Goal: Transaction & Acquisition: Purchase product/service

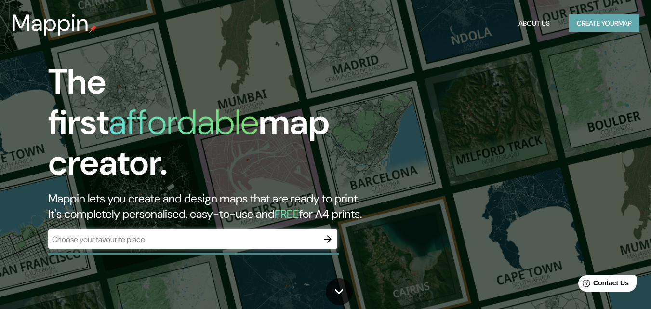
click at [610, 21] on button "Create your map" at bounding box center [604, 23] width 70 height 18
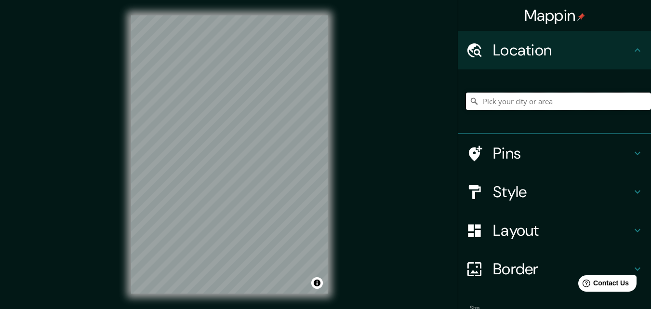
click at [511, 104] on input "Pick your city or area" at bounding box center [558, 101] width 185 height 17
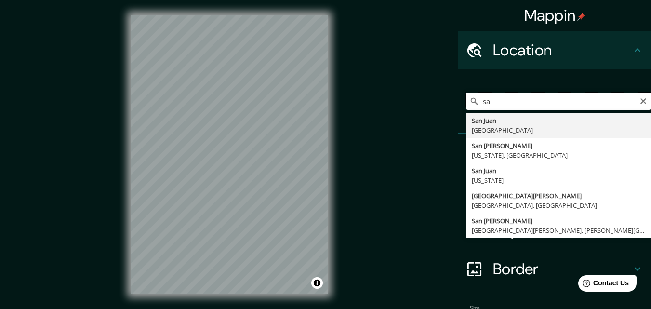
type input "s"
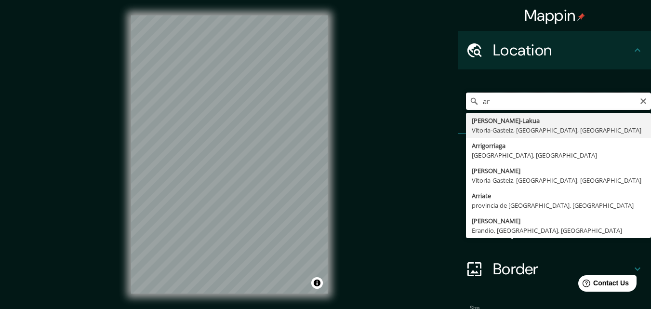
type input "a"
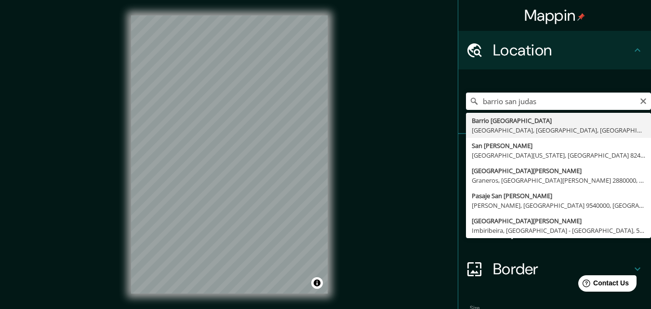
type input "[GEOGRAPHIC_DATA], [GEOGRAPHIC_DATA], [GEOGRAPHIC_DATA], [GEOGRAPHIC_DATA]"
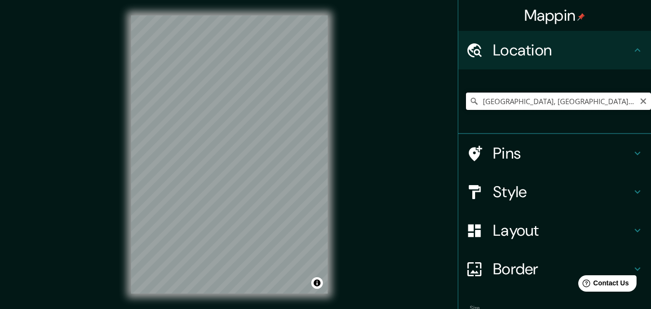
click at [484, 101] on input "[GEOGRAPHIC_DATA], [GEOGRAPHIC_DATA], [GEOGRAPHIC_DATA], [GEOGRAPHIC_DATA]" at bounding box center [558, 101] width 185 height 17
drag, startPoint x: 475, startPoint y: 101, endPoint x: 658, endPoint y: 101, distance: 183.1
click at [651, 99] on html "Mappin Location [GEOGRAPHIC_DATA], [GEOGRAPHIC_DATA], [GEOGRAPHIC_DATA], [GEOGR…" at bounding box center [325, 154] width 651 height 309
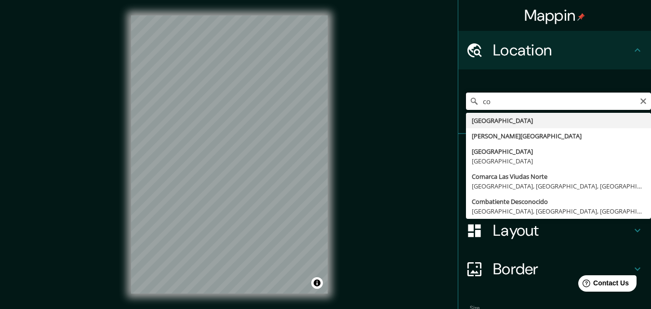
type input "c"
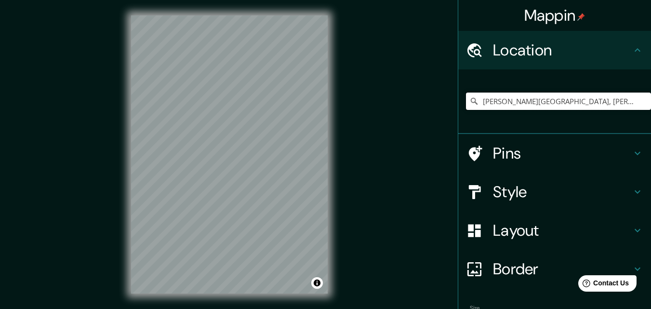
type input "[PERSON_NAME][GEOGRAPHIC_DATA], [PERSON_NAME]"
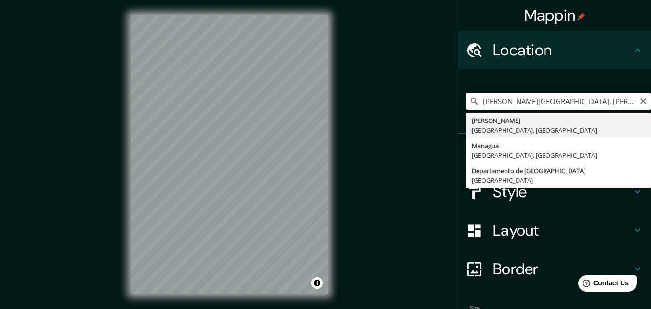
drag, startPoint x: 579, startPoint y: 103, endPoint x: 438, endPoint y: 109, distance: 141.3
click at [441, 108] on div "Mappin Location [GEOGRAPHIC_DATA][PERSON_NAME][GEOGRAPHIC_DATA], [GEOGRAPHIC_DA…" at bounding box center [325, 162] width 651 height 324
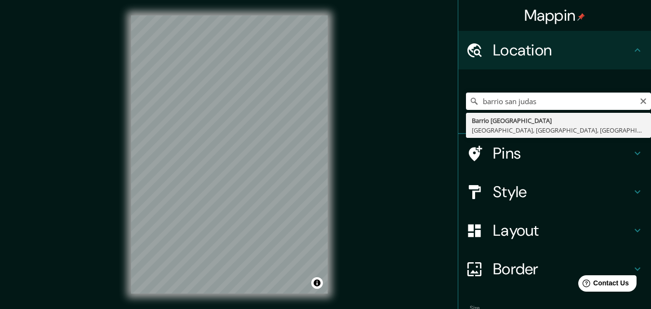
type input "[GEOGRAPHIC_DATA], [GEOGRAPHIC_DATA], [GEOGRAPHIC_DATA], [GEOGRAPHIC_DATA]"
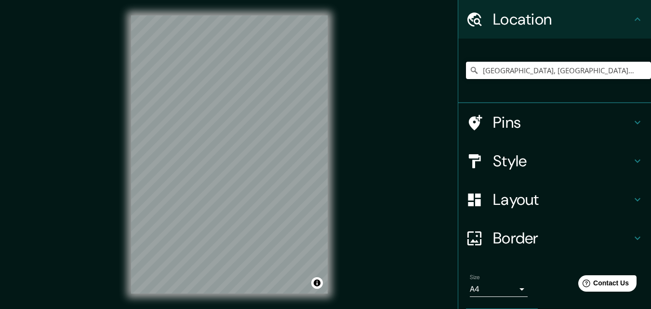
scroll to position [60, 0]
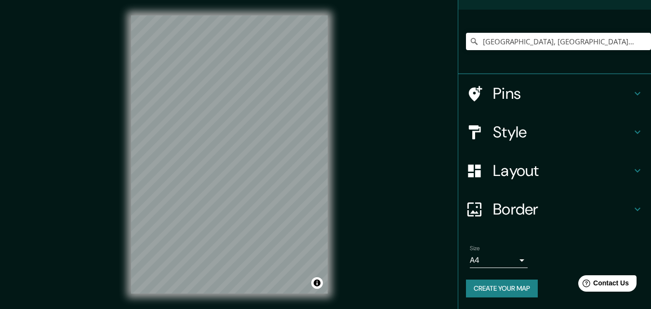
click at [493, 92] on h4 "Pins" at bounding box center [562, 93] width 139 height 19
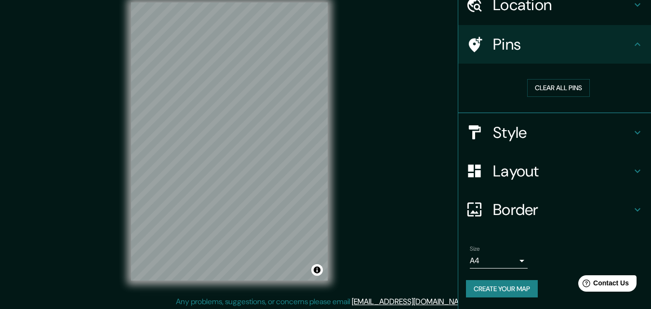
scroll to position [15, 0]
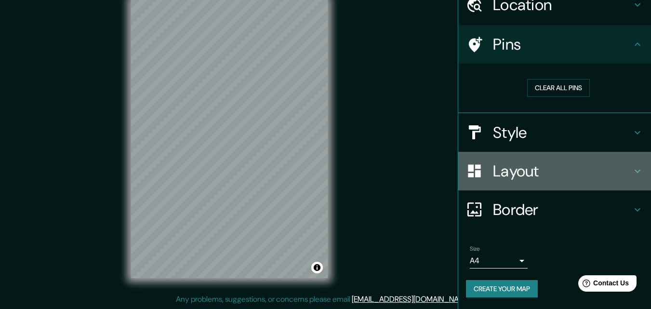
click at [501, 169] on h4 "Layout" at bounding box center [562, 170] width 139 height 19
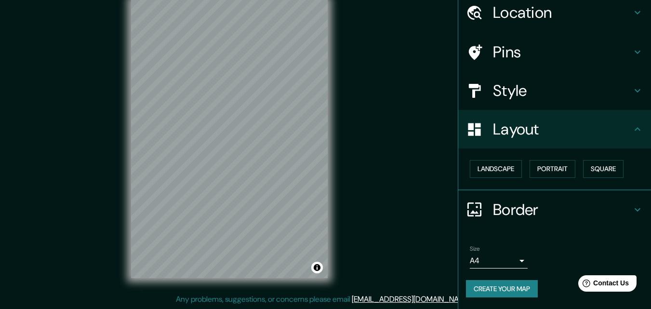
scroll to position [38, 0]
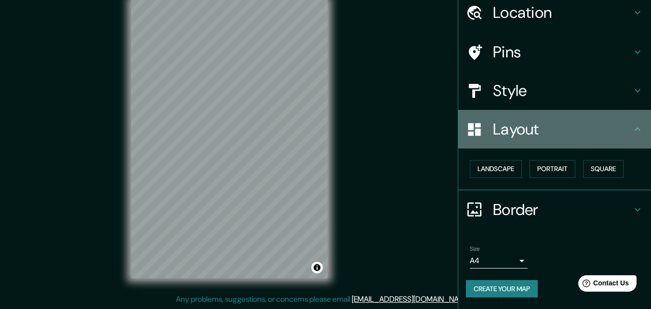
click at [476, 129] on div at bounding box center [479, 129] width 27 height 17
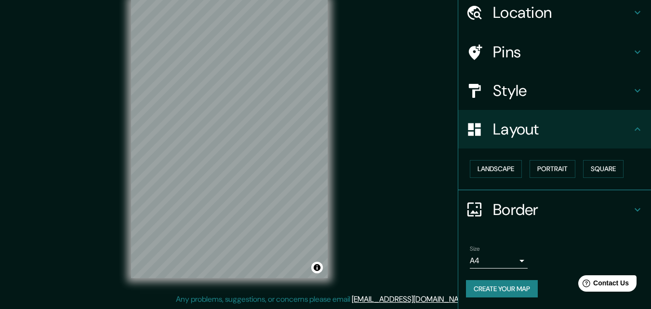
click at [532, 131] on h4 "Layout" at bounding box center [562, 129] width 139 height 19
click at [521, 138] on h4 "Layout" at bounding box center [562, 129] width 139 height 19
click at [634, 128] on icon at bounding box center [638, 129] width 12 height 12
click at [635, 128] on icon at bounding box center [638, 128] width 6 height 3
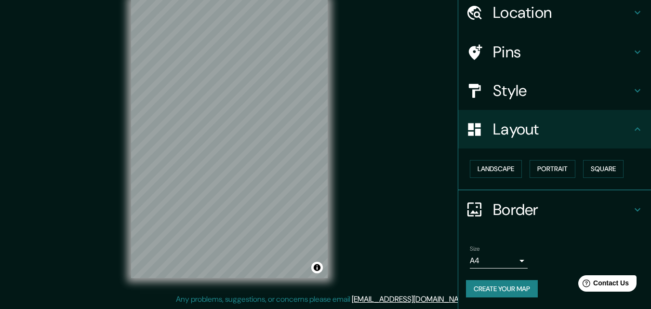
click at [632, 208] on icon at bounding box center [638, 210] width 12 height 12
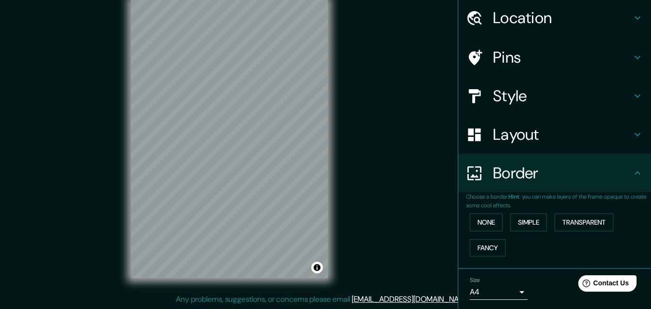
scroll to position [0, 0]
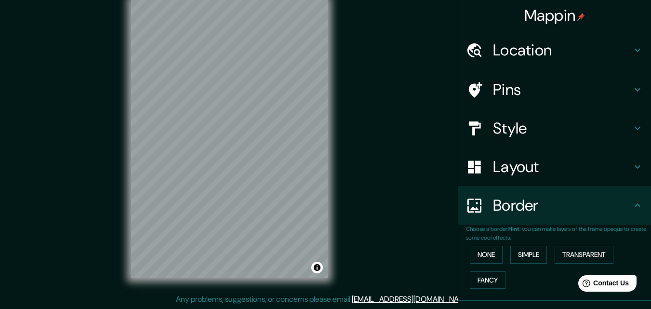
click at [632, 46] on icon at bounding box center [638, 50] width 12 height 12
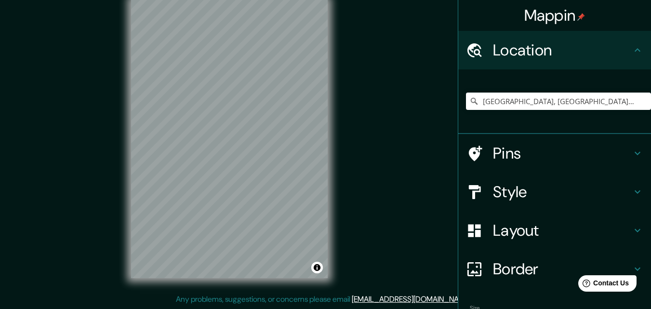
click at [632, 48] on icon at bounding box center [638, 50] width 12 height 12
click at [531, 152] on h4 "Pins" at bounding box center [562, 153] width 139 height 19
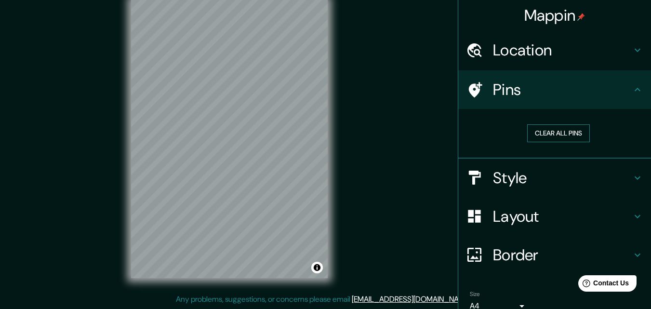
click at [541, 133] on button "Clear all pins" at bounding box center [558, 133] width 63 height 18
click at [554, 127] on button "Clear all pins" at bounding box center [558, 133] width 63 height 18
drag, startPoint x: 242, startPoint y: 95, endPoint x: 250, endPoint y: 111, distance: 17.0
click at [253, 112] on div at bounding box center [254, 113] width 8 height 8
click at [499, 253] on h4 "Border" at bounding box center [562, 254] width 139 height 19
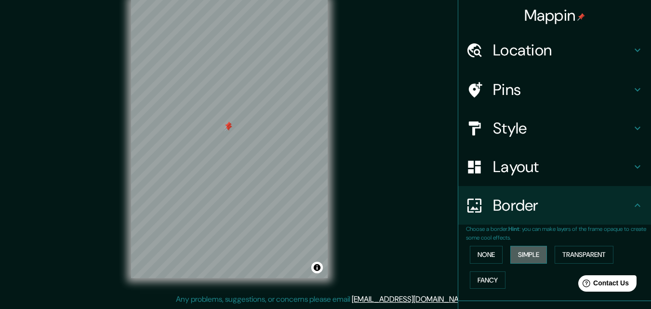
click at [532, 256] on button "Simple" at bounding box center [528, 255] width 37 height 18
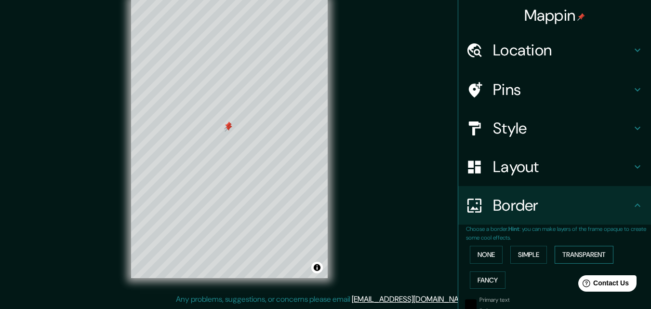
click at [576, 251] on button "Transparent" at bounding box center [584, 255] width 59 height 18
click at [479, 279] on button "Fancy" at bounding box center [488, 280] width 36 height 18
